Goal: Task Accomplishment & Management: Use online tool/utility

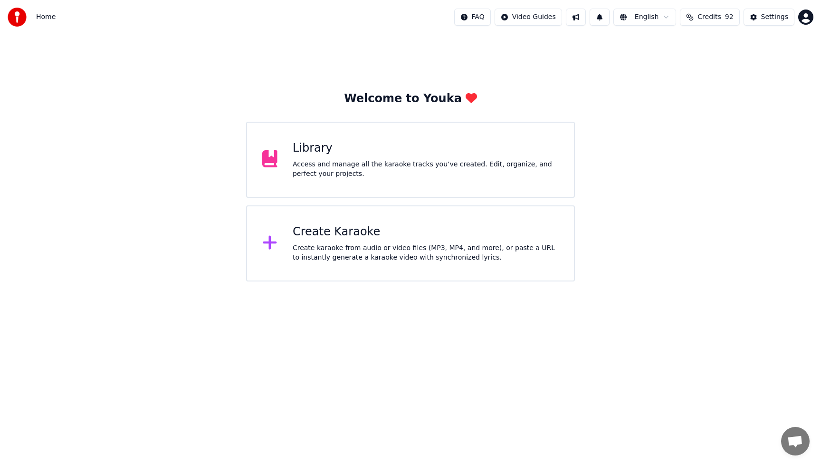
click at [349, 242] on div "Create Karaoke Create karaoke from audio or video files (MP3, MP4, and more), o…" at bounding box center [426, 243] width 266 height 38
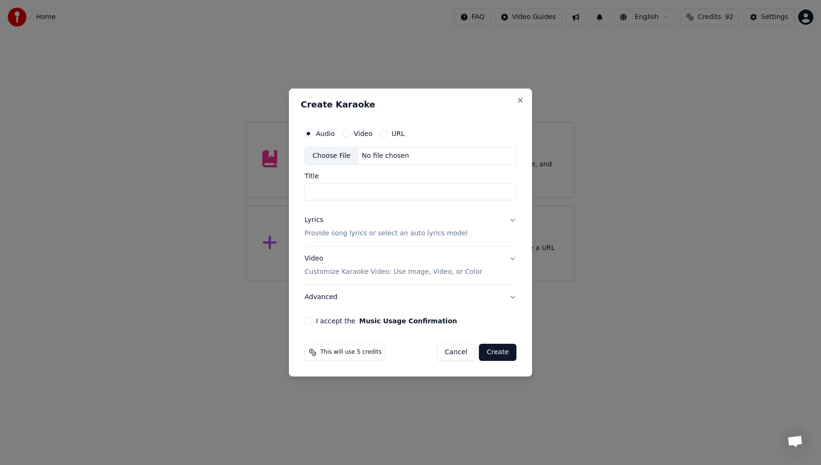
click at [335, 153] on div "Choose File" at bounding box center [331, 155] width 53 height 17
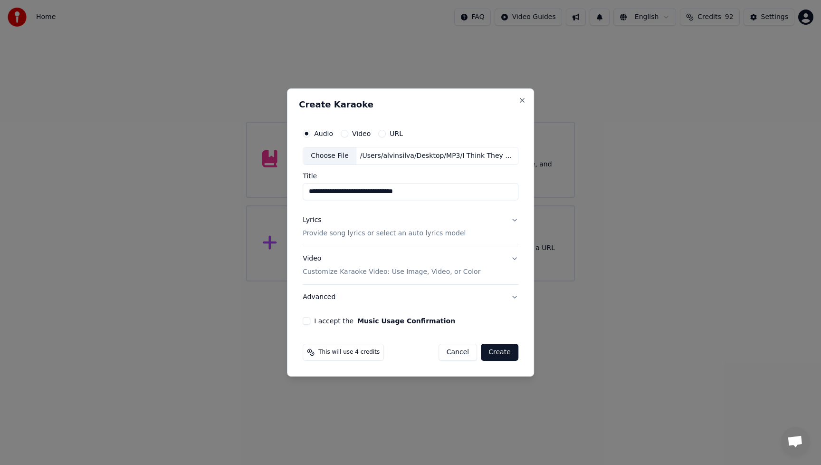
drag, startPoint x: 393, startPoint y: 191, endPoint x: 495, endPoint y: 195, distance: 101.8
click at [495, 195] on input "**********" at bounding box center [411, 191] width 216 height 17
type input "**********"
click at [315, 234] on p "Provide song lyrics or select an auto lyrics model" at bounding box center [384, 234] width 163 height 10
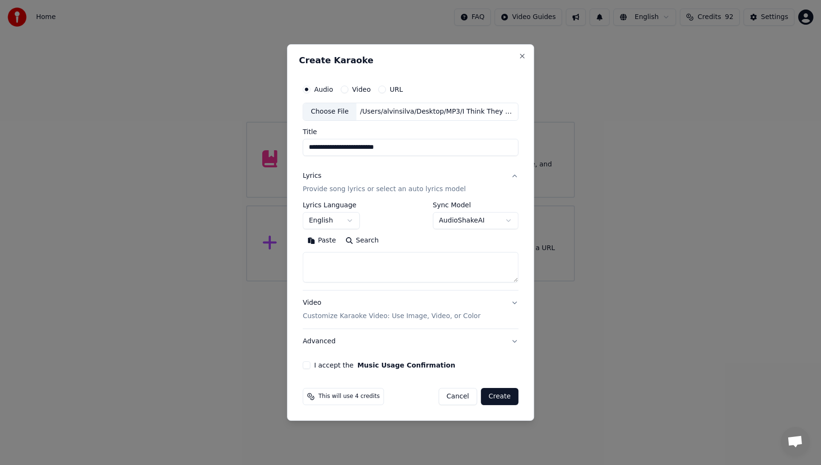
click at [327, 241] on button "Paste" at bounding box center [322, 240] width 38 height 15
click at [359, 263] on textarea at bounding box center [409, 267] width 213 height 30
click at [370, 281] on textarea at bounding box center [409, 267] width 213 height 30
click at [337, 278] on textarea at bounding box center [409, 267] width 213 height 30
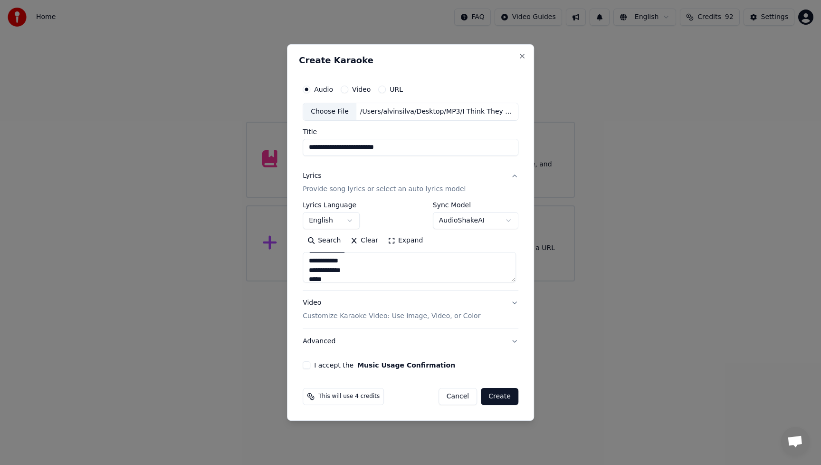
scroll to position [268, 0]
type textarea "**********"
click at [316, 302] on div "Video Customize Karaoke Video: Use Image, Video, or Color" at bounding box center [392, 309] width 178 height 23
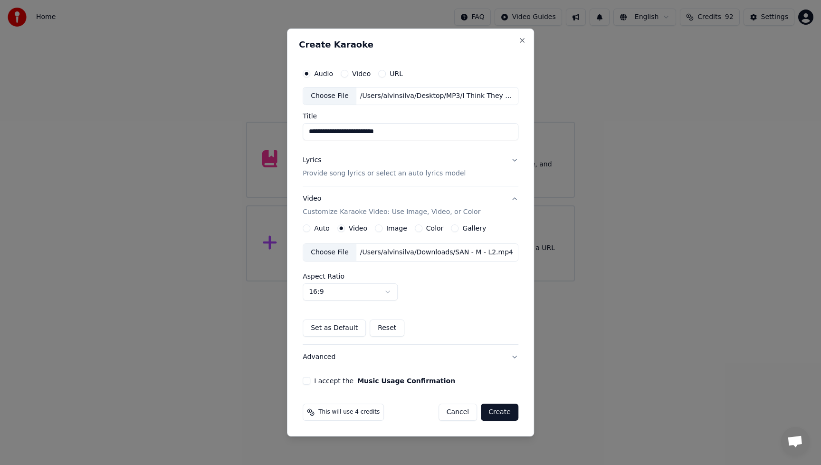
click at [332, 250] on div "Choose File" at bounding box center [329, 252] width 53 height 17
click at [321, 359] on button "Advanced" at bounding box center [411, 356] width 216 height 25
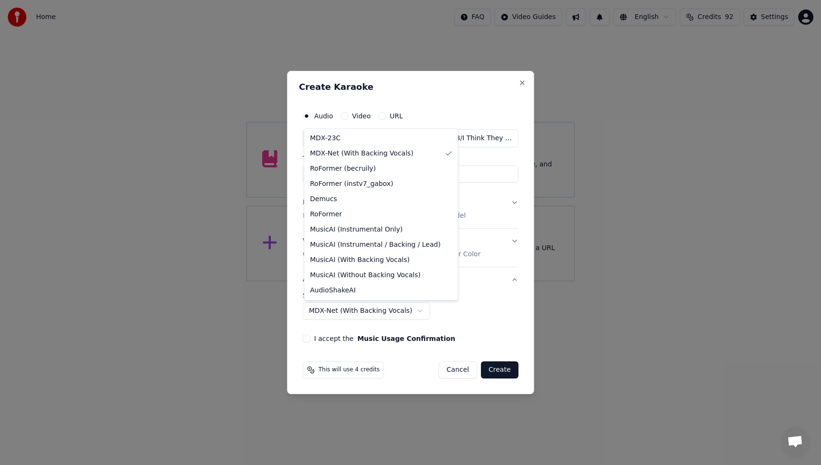
click at [415, 281] on body "**********" at bounding box center [410, 140] width 821 height 281
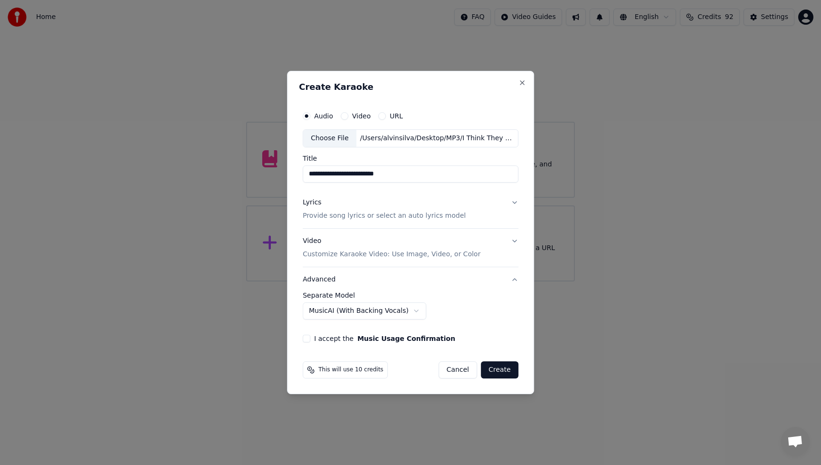
click at [309, 338] on button "I accept the Music Usage Confirmation" at bounding box center [307, 338] width 8 height 8
click at [409, 281] on body "**********" at bounding box center [410, 140] width 821 height 281
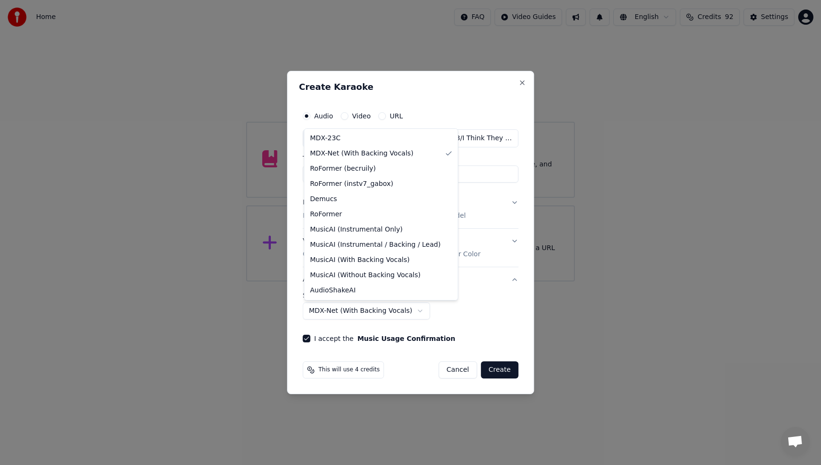
click at [415, 281] on body "**********" at bounding box center [410, 140] width 821 height 281
select select "**********"
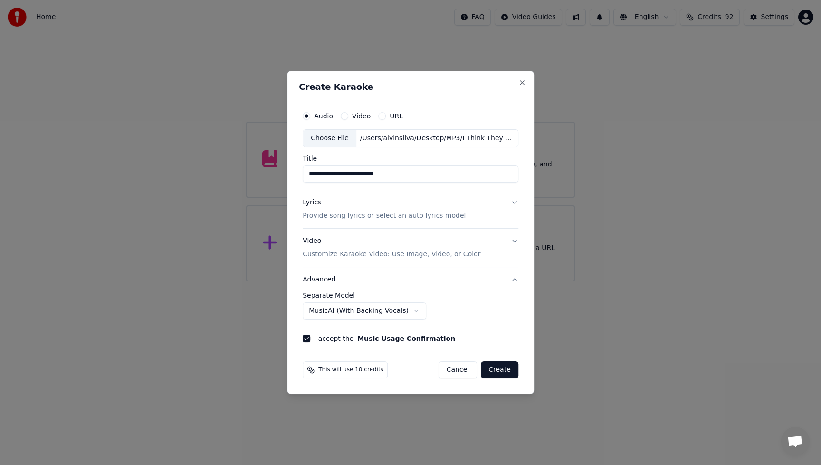
click at [503, 373] on button "Create" at bounding box center [500, 369] width 38 height 17
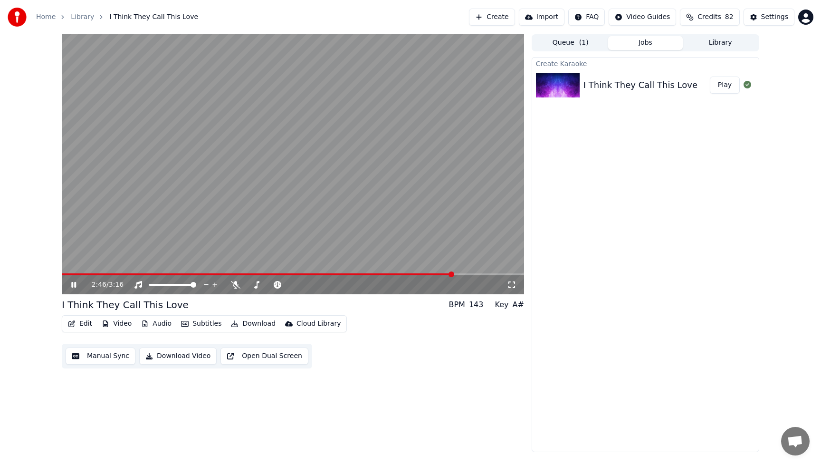
click at [405, 356] on div "Edit Video Audio Subtitles Download Cloud Library Manual Sync Download Video Op…" at bounding box center [293, 341] width 462 height 53
click at [239, 287] on icon at bounding box center [236, 285] width 10 height 8
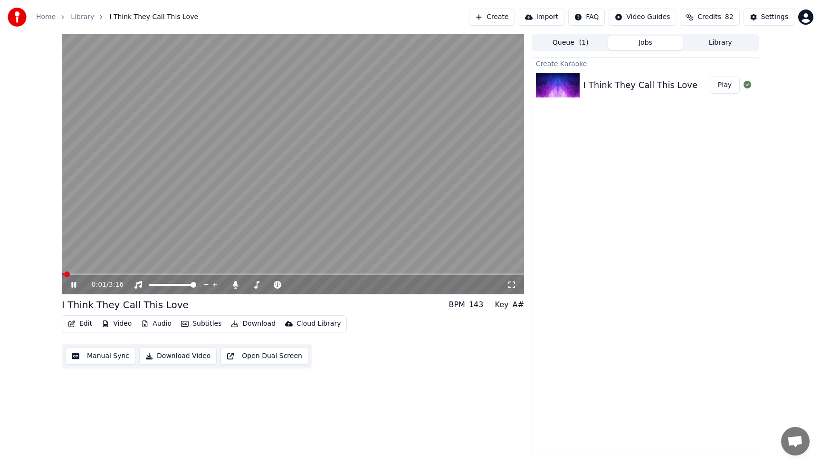
click at [64, 274] on span at bounding box center [63, 274] width 2 height 2
click at [113, 325] on button "Video" at bounding box center [117, 323] width 38 height 13
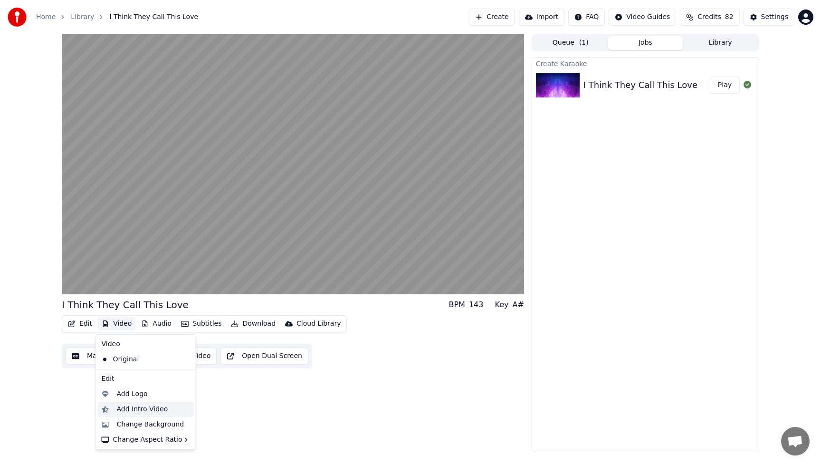
click at [139, 409] on div "Add Intro Video" at bounding box center [142, 409] width 51 height 10
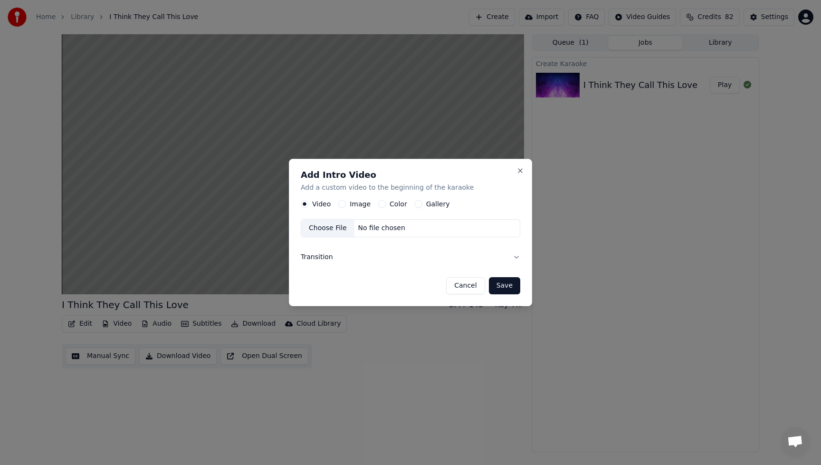
click at [341, 205] on button "Image" at bounding box center [342, 204] width 8 height 8
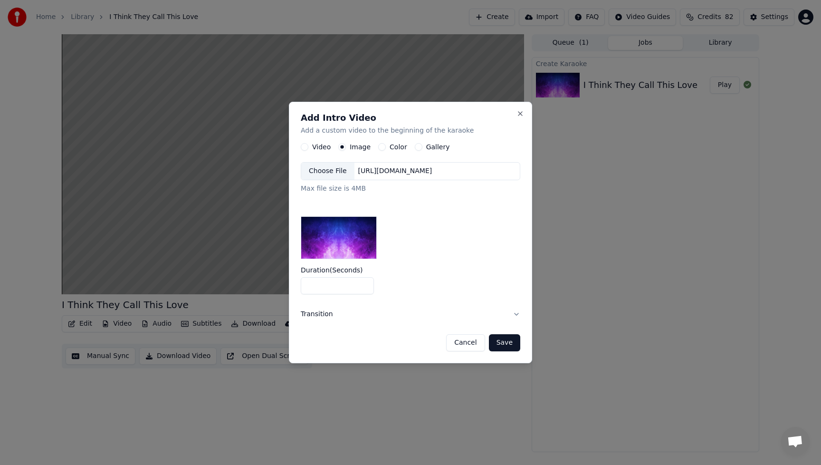
click at [322, 172] on div "Choose File" at bounding box center [327, 170] width 53 height 17
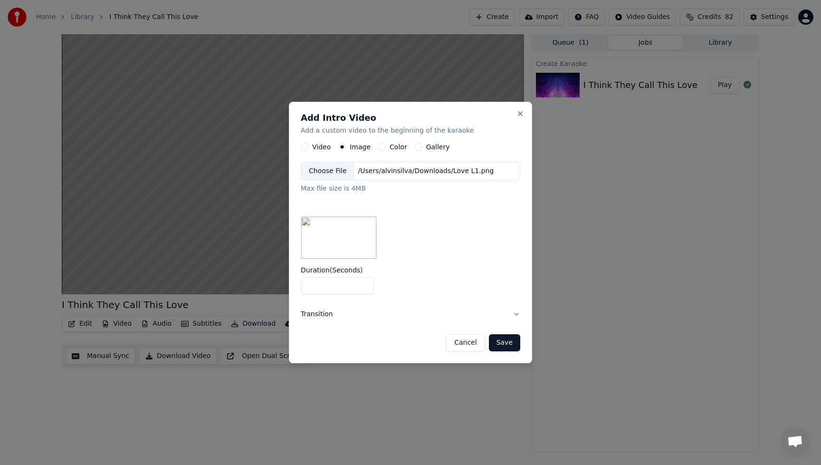
click at [510, 343] on button "Save" at bounding box center [504, 342] width 31 height 17
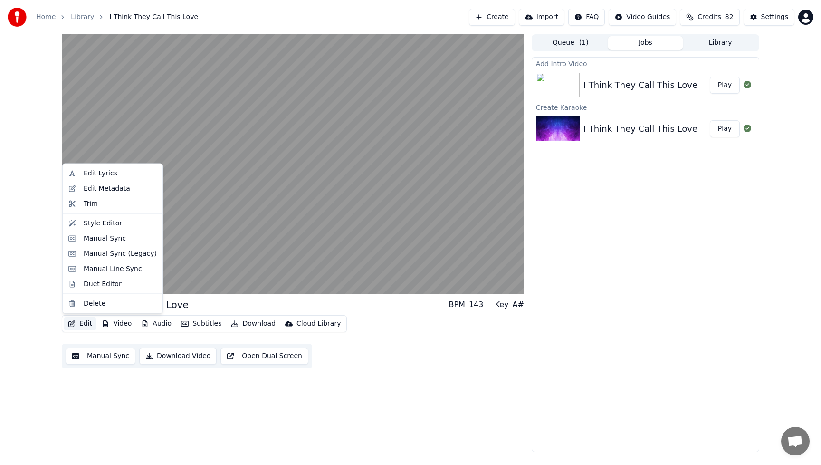
click at [88, 326] on button "Edit" at bounding box center [80, 323] width 32 height 13
click at [112, 223] on div "Style Editor" at bounding box center [103, 223] width 38 height 10
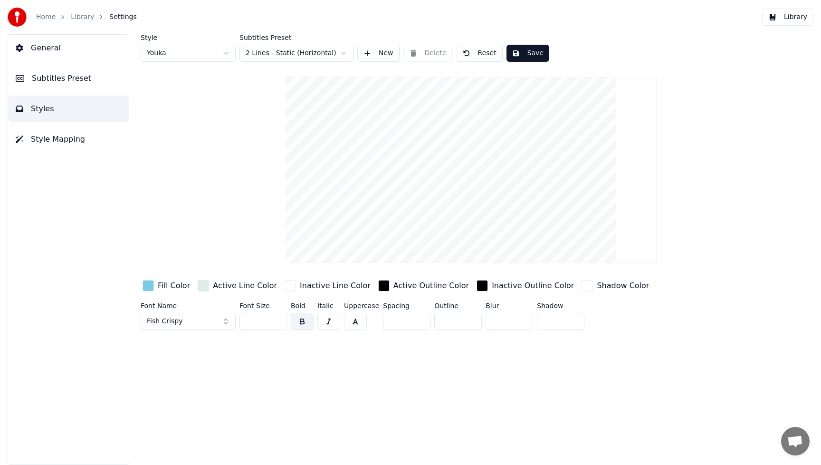
click at [153, 285] on div "button" at bounding box center [148, 285] width 11 height 11
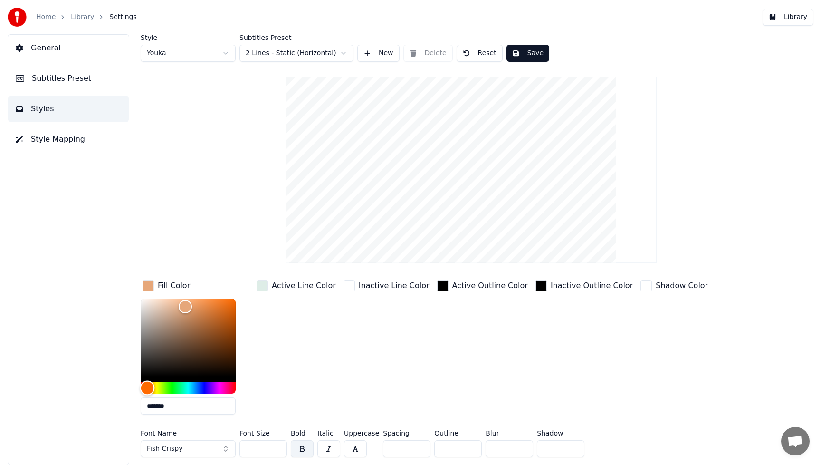
drag, startPoint x: 194, startPoint y: 387, endPoint x: 147, endPoint y: 386, distance: 46.6
click at [147, 386] on div "Hue" at bounding box center [147, 388] width 15 height 15
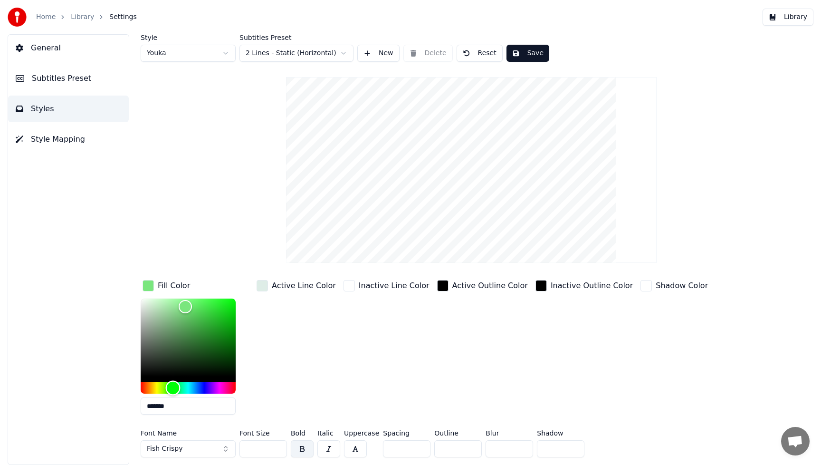
type input "*******"
drag, startPoint x: 146, startPoint y: 391, endPoint x: 176, endPoint y: 391, distance: 29.5
click at [176, 391] on div "Hue" at bounding box center [176, 388] width 15 height 15
click at [539, 55] on button "Save" at bounding box center [527, 53] width 43 height 17
drag, startPoint x: 260, startPoint y: 446, endPoint x: 238, endPoint y: 449, distance: 22.0
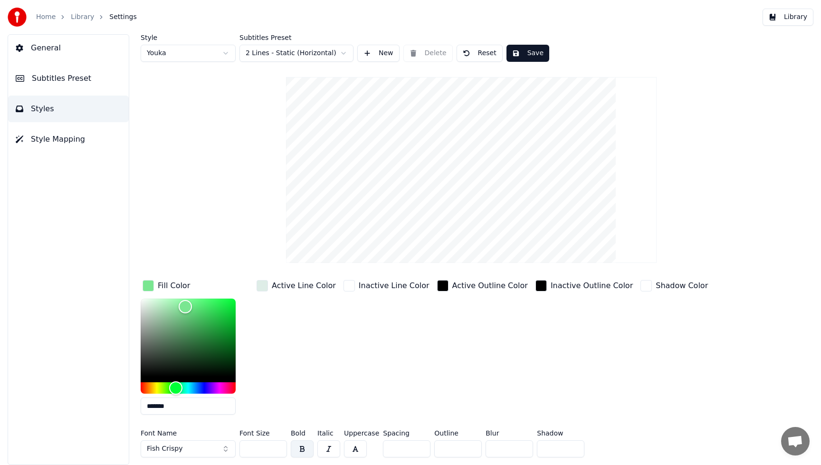
click at [238, 449] on div "Font Name Fish Crispy Font Size *** Bold Italic Uppercase Spacing * Outline * B…" at bounding box center [428, 445] width 575 height 31
type input "***"
click at [647, 390] on div "Shadow Color" at bounding box center [674, 350] width 71 height 144
click at [536, 61] on button "Save" at bounding box center [527, 53] width 43 height 17
click at [798, 16] on button "Library" at bounding box center [788, 17] width 51 height 17
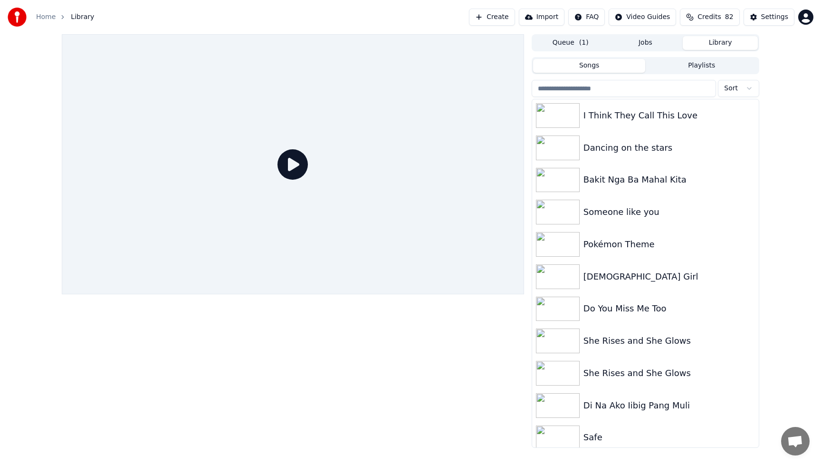
click at [294, 166] on icon at bounding box center [292, 164] width 30 height 30
drag, startPoint x: 694, startPoint y: 105, endPoint x: 687, endPoint y: 110, distance: 9.2
click at [693, 105] on div "I Think They Call This Love" at bounding box center [645, 115] width 227 height 32
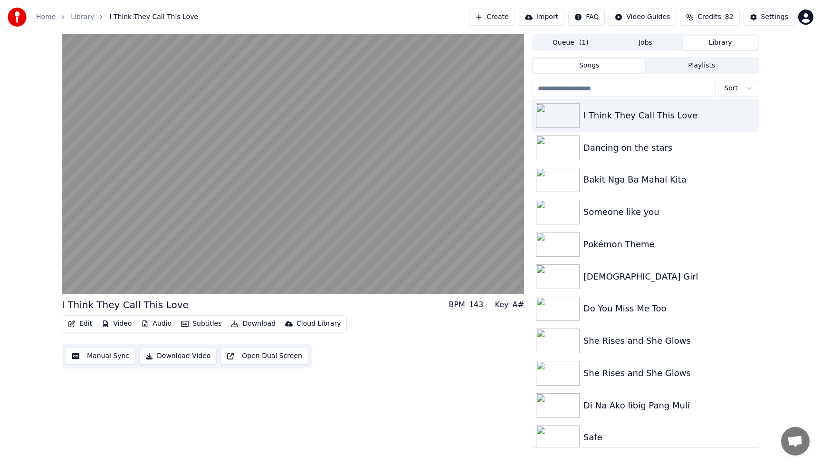
click at [196, 355] on button "Download Video" at bounding box center [177, 355] width 77 height 17
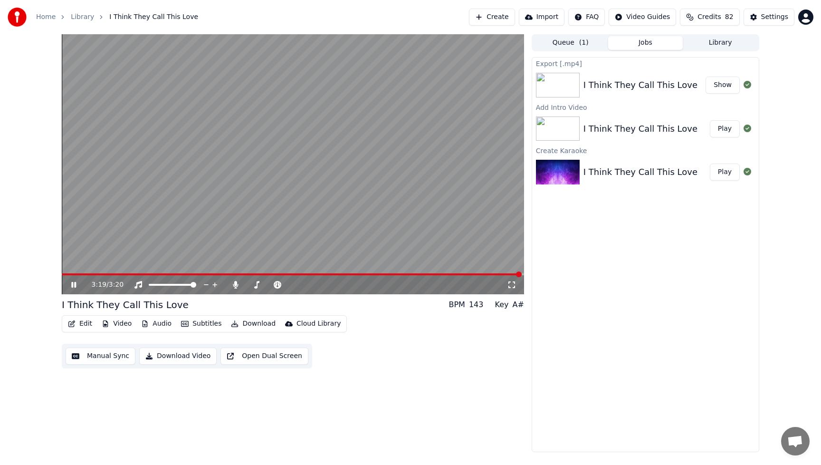
click at [74, 285] on icon at bounding box center [80, 285] width 22 height 8
click at [85, 323] on button "Edit" at bounding box center [80, 323] width 32 height 13
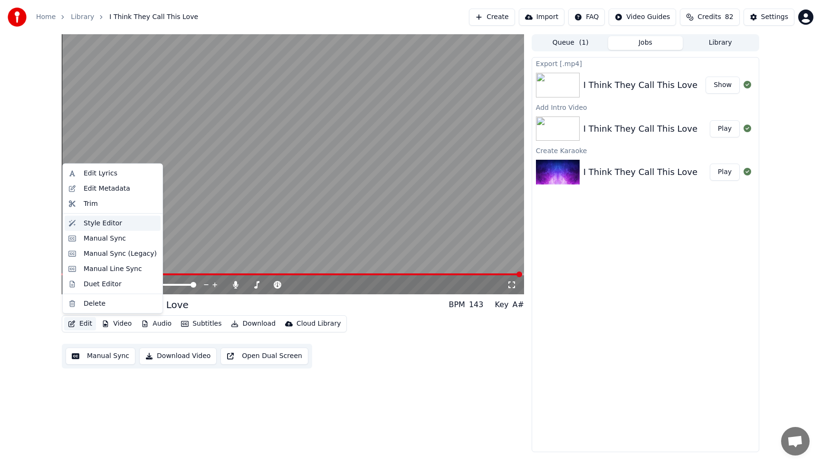
click at [104, 223] on div "Style Editor" at bounding box center [103, 223] width 38 height 10
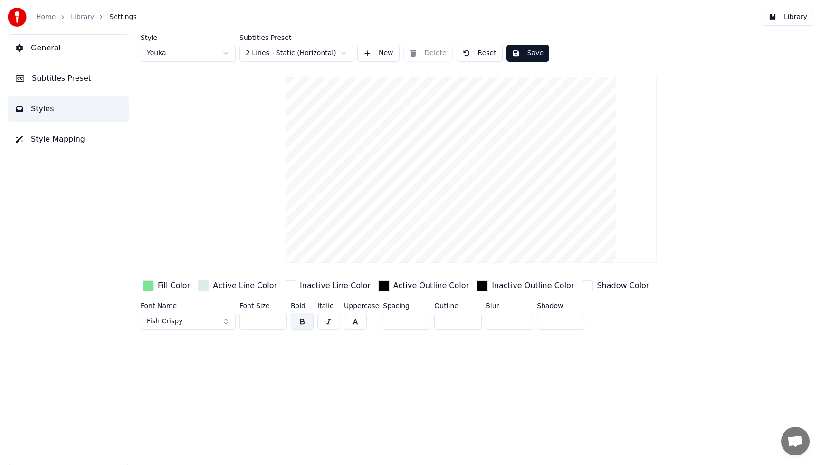
click at [151, 286] on div "button" at bounding box center [148, 285] width 11 height 11
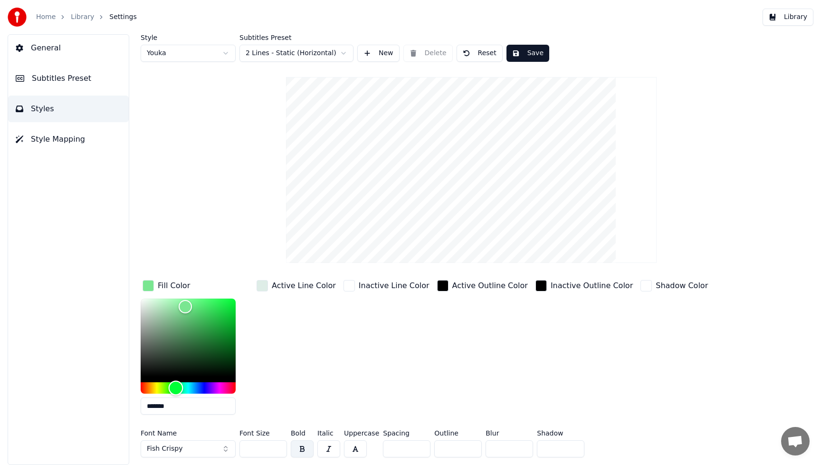
click at [193, 389] on div "Hue" at bounding box center [188, 387] width 95 height 11
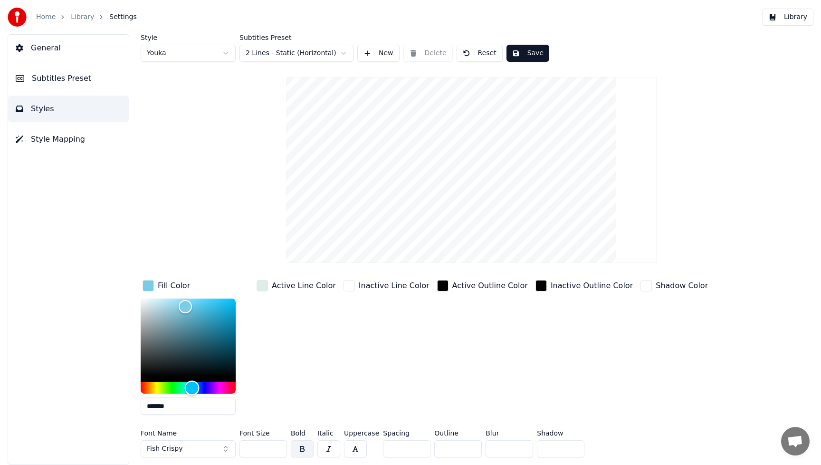
type input "*******"
click at [191, 389] on div "Hue" at bounding box center [192, 388] width 15 height 15
click at [325, 343] on div "Active Line Color" at bounding box center [296, 350] width 83 height 144
click at [226, 450] on button "Fish Crispy" at bounding box center [188, 448] width 95 height 17
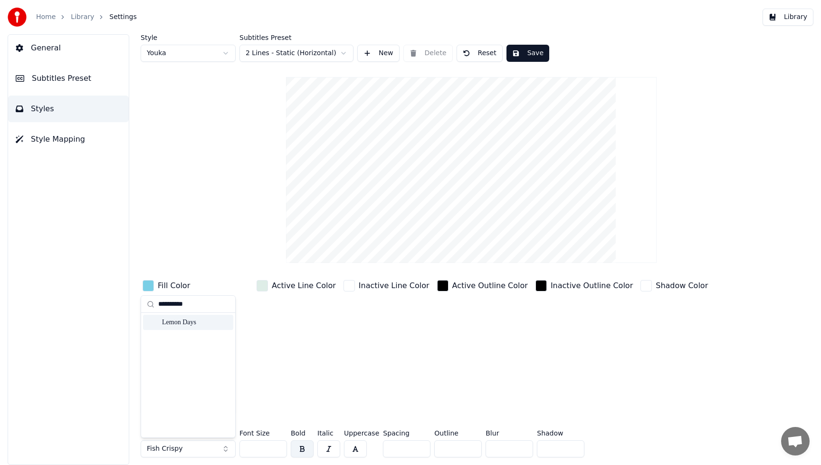
type input "**********"
click at [179, 321] on div "Lemon Days" at bounding box center [195, 322] width 67 height 10
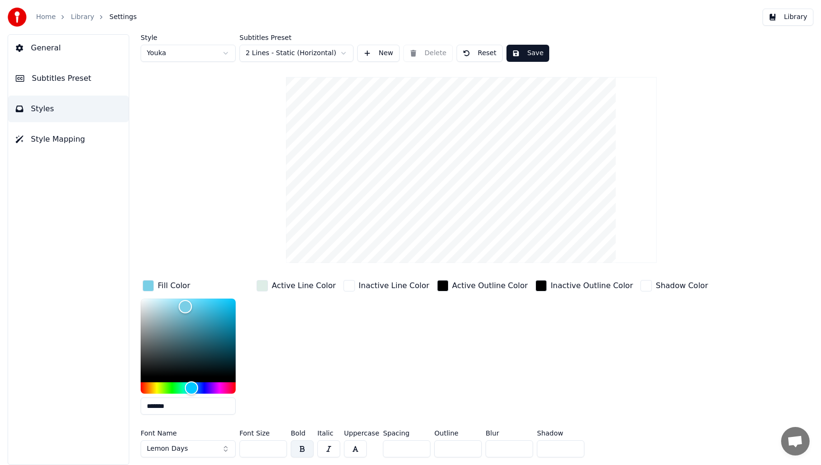
drag, startPoint x: 267, startPoint y: 444, endPoint x: 212, endPoint y: 444, distance: 54.6
click at [212, 444] on div "Font Name Lemon Days Font Size *** Bold Italic Uppercase Spacing * Outline * Bl…" at bounding box center [428, 445] width 575 height 31
click at [251, 445] on input "***" at bounding box center [263, 448] width 48 height 17
type input "***"
click at [435, 413] on div "Active Outline Color" at bounding box center [482, 350] width 95 height 144
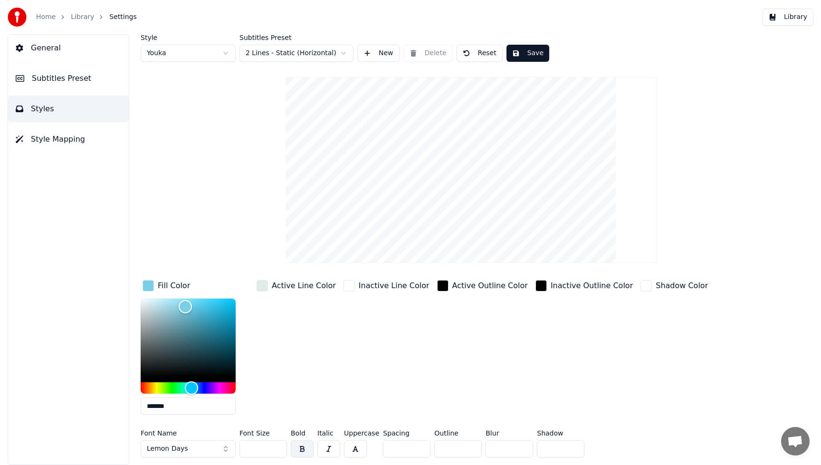
click at [532, 54] on button "Save" at bounding box center [527, 53] width 43 height 17
click at [797, 16] on button "Library" at bounding box center [788, 17] width 51 height 17
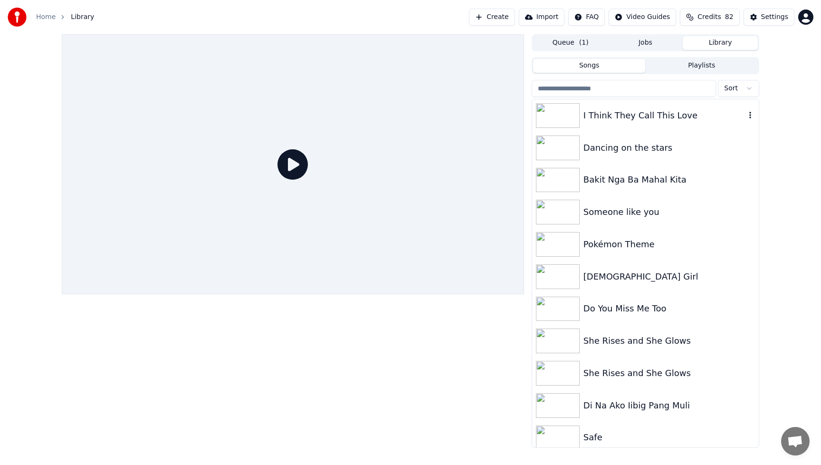
click at [649, 111] on div "I Think They Call This Love" at bounding box center [664, 115] width 162 height 13
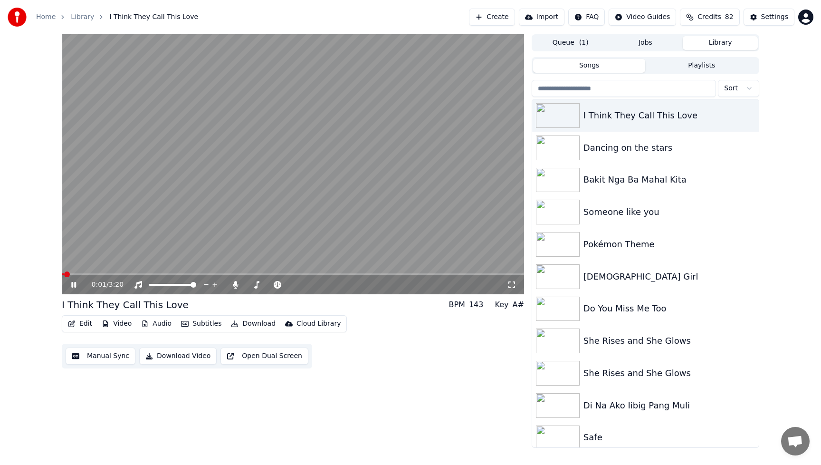
click at [77, 286] on icon at bounding box center [80, 285] width 22 height 8
click at [120, 326] on button "Video" at bounding box center [117, 323] width 38 height 13
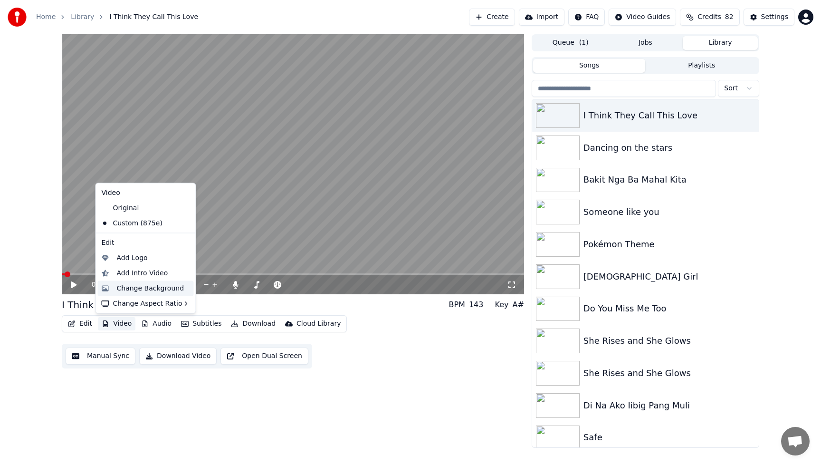
click at [135, 287] on div "Change Background" at bounding box center [150, 288] width 67 height 10
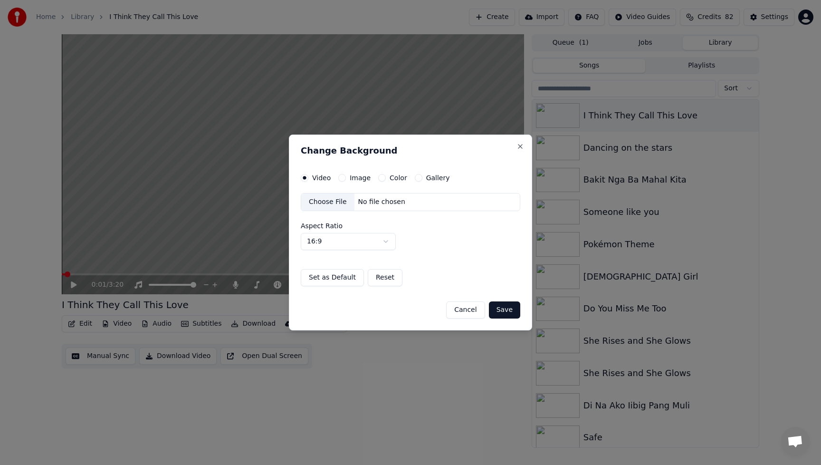
click at [332, 202] on div "Choose File" at bounding box center [327, 201] width 53 height 17
click at [510, 308] on button "Save" at bounding box center [504, 309] width 31 height 17
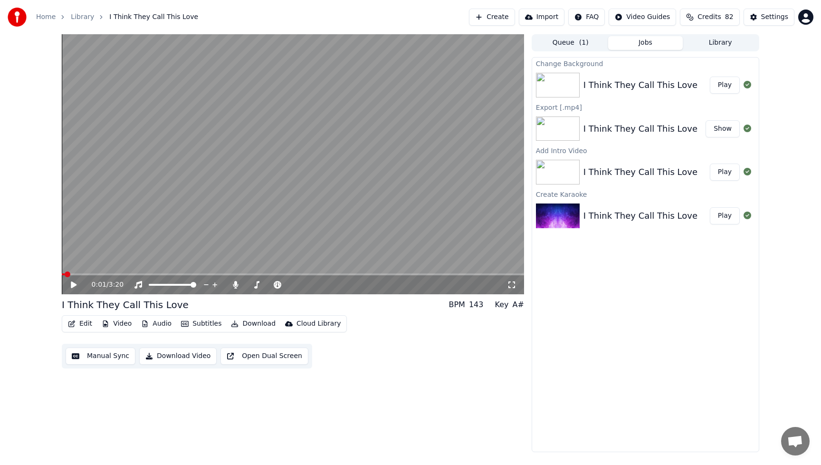
click at [727, 84] on button "Play" at bounding box center [725, 84] width 30 height 17
click at [75, 284] on icon at bounding box center [73, 285] width 5 height 6
click at [423, 394] on div "0:03 / 3:21 I Think They Call This Love BPM 143 Key A# Edit Video Audio Subtitl…" at bounding box center [293, 243] width 462 height 418
click at [125, 325] on button "Video" at bounding box center [117, 323] width 38 height 13
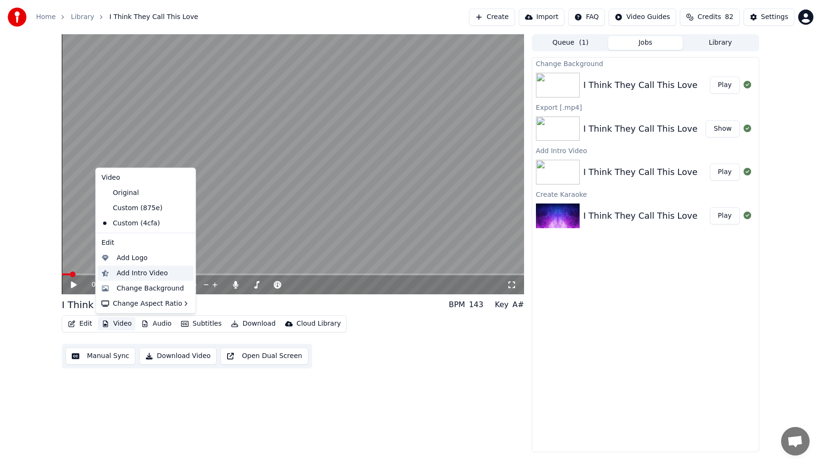
click at [139, 272] on div "Add Intro Video" at bounding box center [142, 273] width 51 height 10
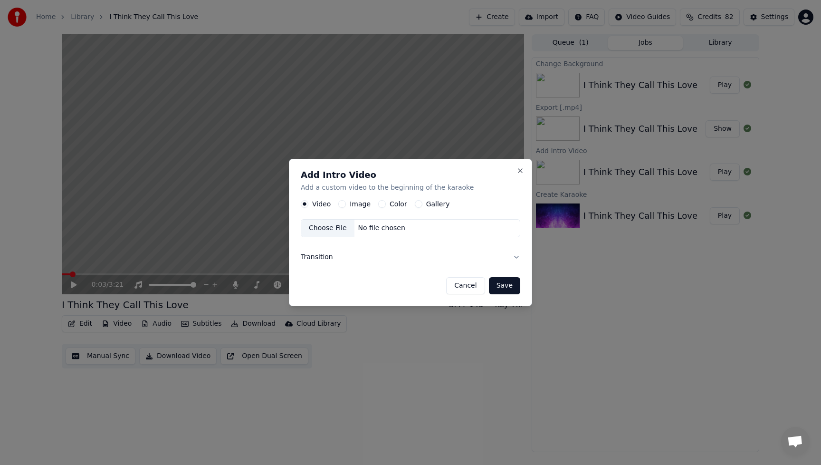
click at [343, 204] on button "Image" at bounding box center [342, 204] width 8 height 8
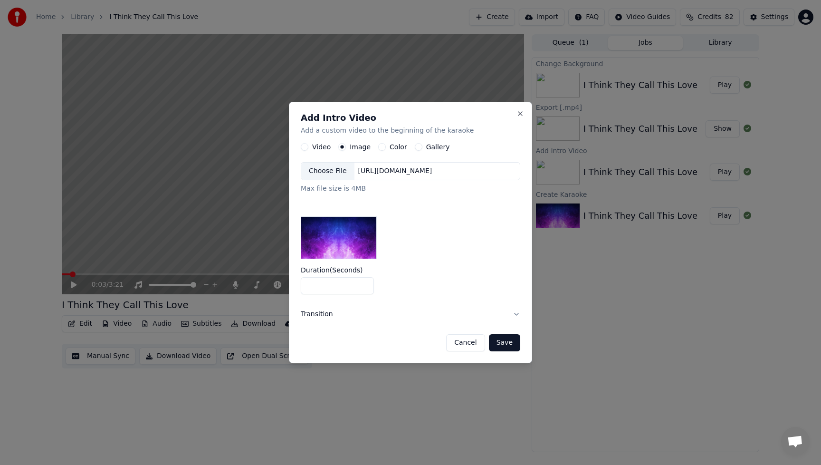
click at [337, 177] on div "Choose File" at bounding box center [327, 170] width 53 height 17
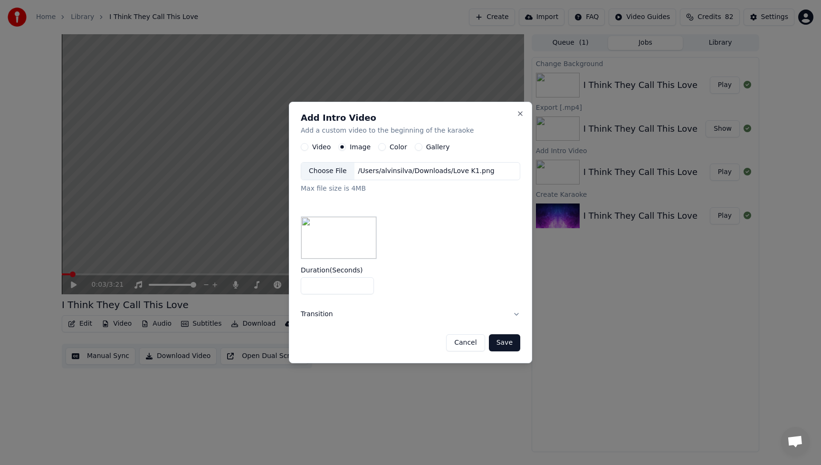
click at [512, 344] on button "Save" at bounding box center [504, 342] width 31 height 17
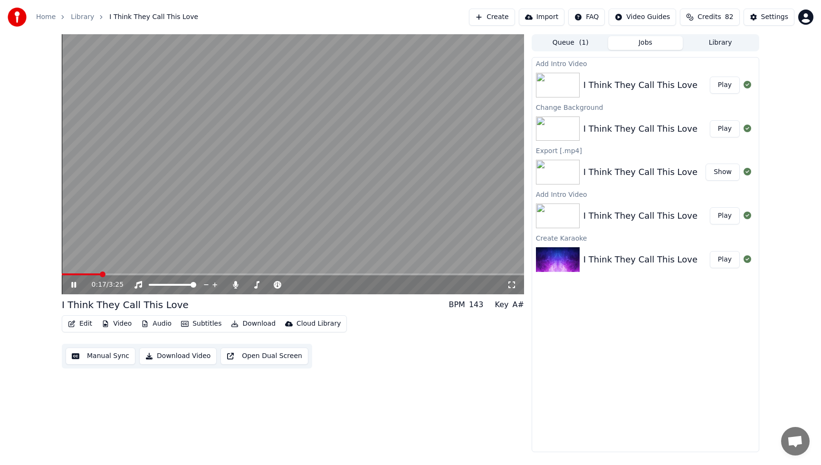
click at [76, 285] on icon at bounding box center [73, 285] width 5 height 6
click at [73, 286] on icon at bounding box center [74, 284] width 6 height 7
click at [727, 86] on button "Play" at bounding box center [725, 84] width 30 height 17
click at [234, 285] on icon at bounding box center [235, 285] width 5 height 8
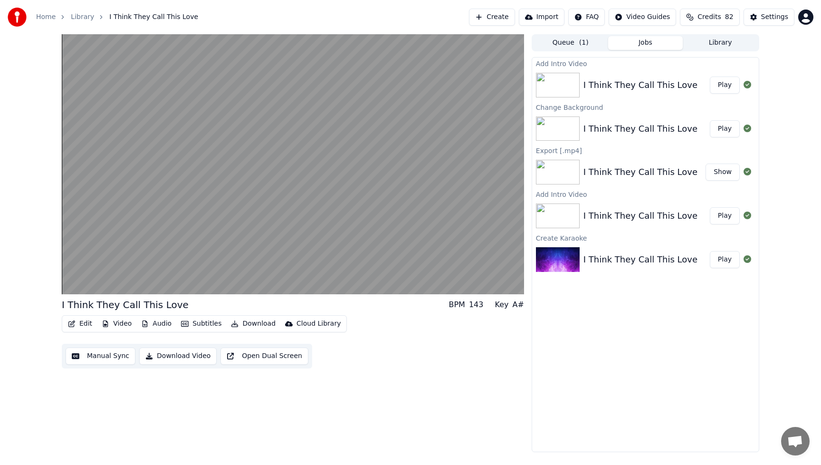
click at [199, 359] on button "Download Video" at bounding box center [177, 355] width 77 height 17
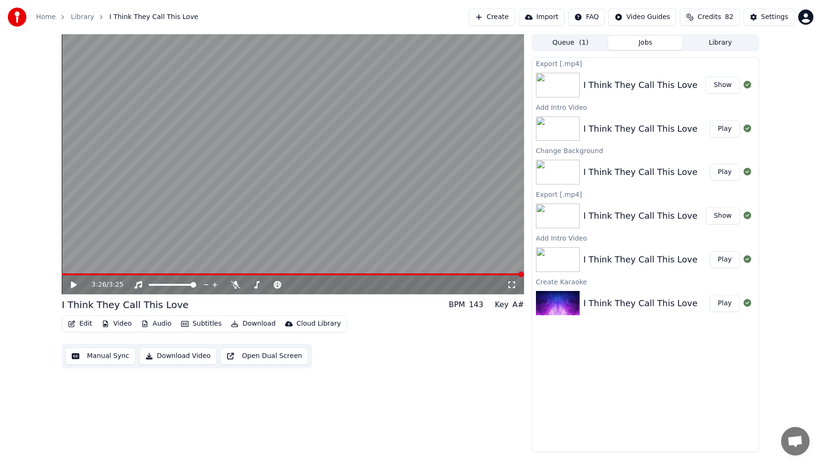
click at [723, 85] on button "Show" at bounding box center [723, 84] width 34 height 17
drag, startPoint x: 380, startPoint y: 351, endPoint x: 437, endPoint y: 326, distance: 62.8
click at [380, 351] on div "Edit Video Audio Subtitles Download Cloud Library Manual Sync Download Video Op…" at bounding box center [293, 341] width 462 height 53
